Goal: Task Accomplishment & Management: Manage account settings

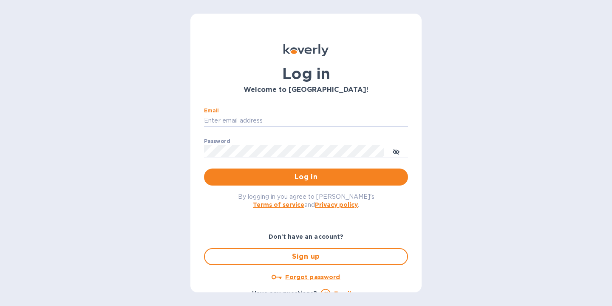
type input "33stockbridge@gmail.com"
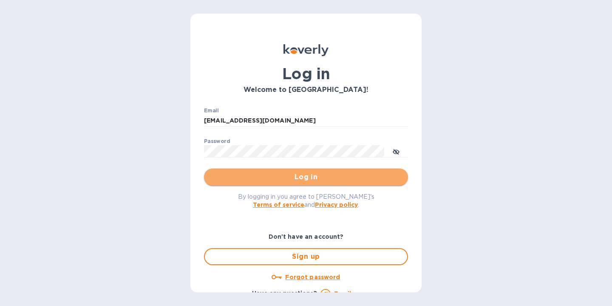
click at [315, 178] on span "Log in" at bounding box center [306, 177] width 190 height 10
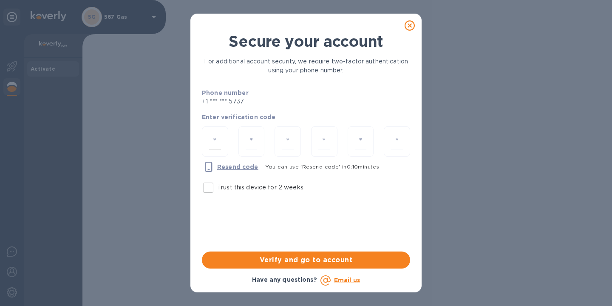
click at [217, 143] on input "number" at bounding box center [215, 141] width 12 height 16
type input "8"
type input "0"
type input "7"
type input "6"
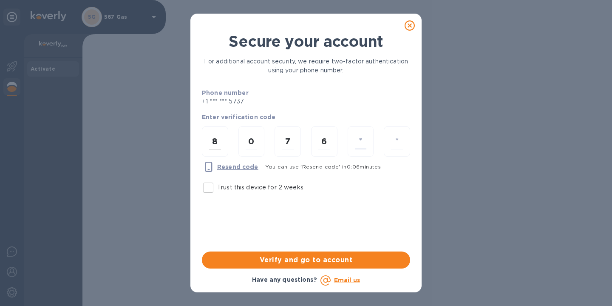
type input "5"
type input "7"
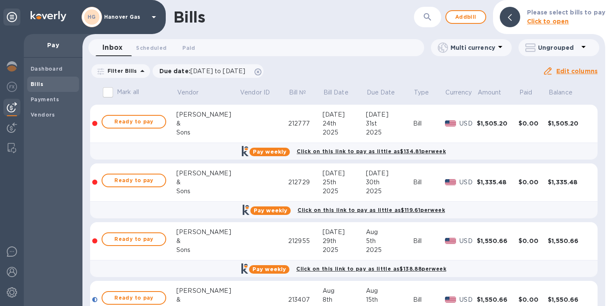
click at [139, 122] on span "Ready to pay" at bounding box center [133, 121] width 49 height 10
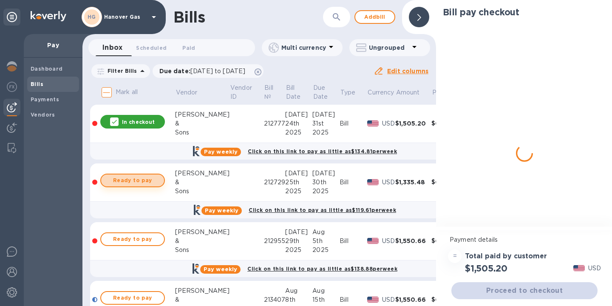
click at [144, 181] on span "Ready to pay" at bounding box center [132, 180] width 49 height 10
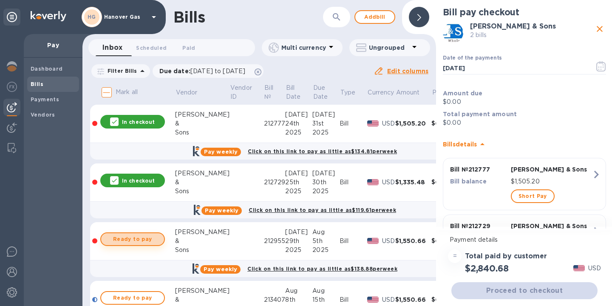
click at [143, 240] on span "Ready to pay" at bounding box center [132, 239] width 49 height 10
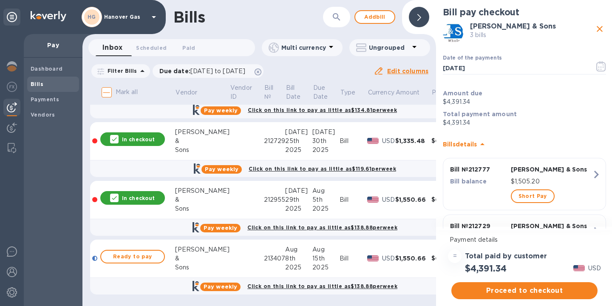
scroll to position [48, 0]
click at [142, 252] on span "Ready to pay" at bounding box center [132, 256] width 49 height 10
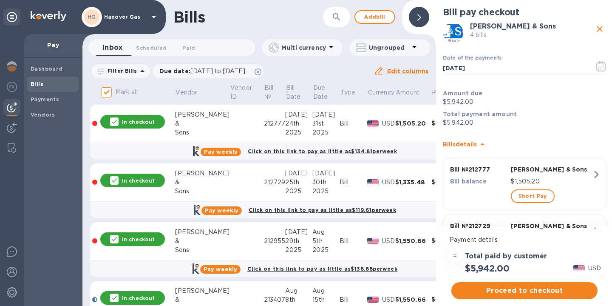
scroll to position [0, 0]
click at [595, 30] on icon "close" at bounding box center [600, 29] width 10 height 10
checkbox input "false"
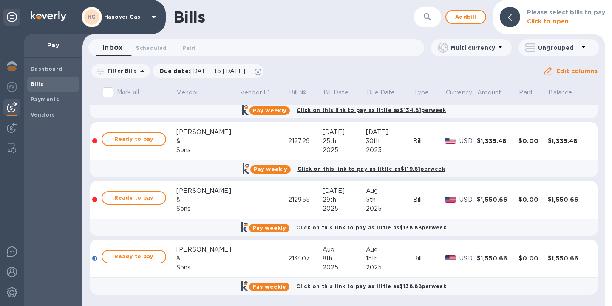
scroll to position [41, 0]
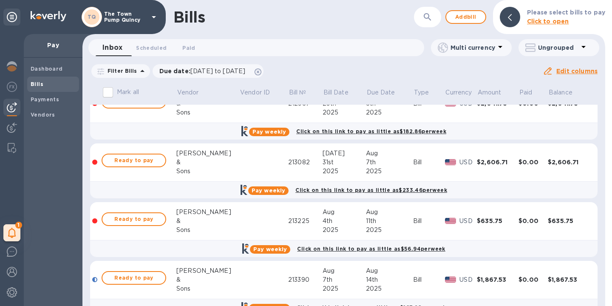
scroll to position [32, 0]
